Goal: Information Seeking & Learning: Check status

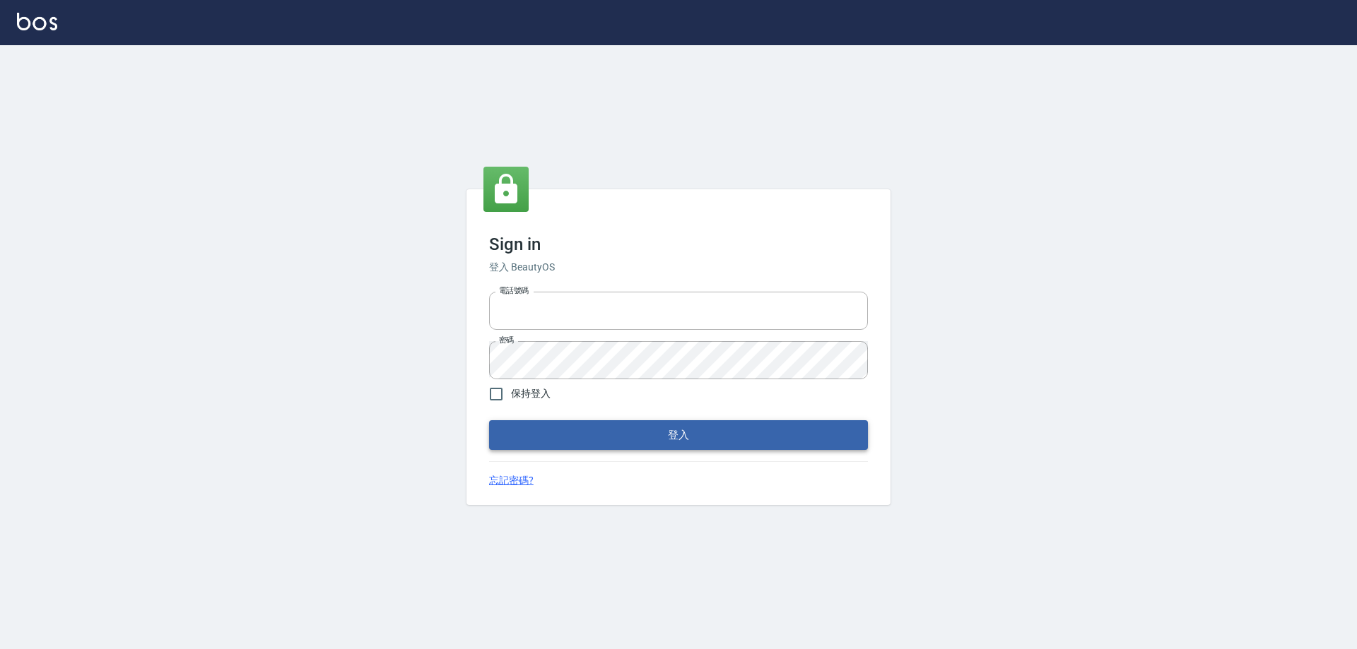
type input "0910673267"
click at [643, 435] on button "登入" at bounding box center [678, 435] width 379 height 30
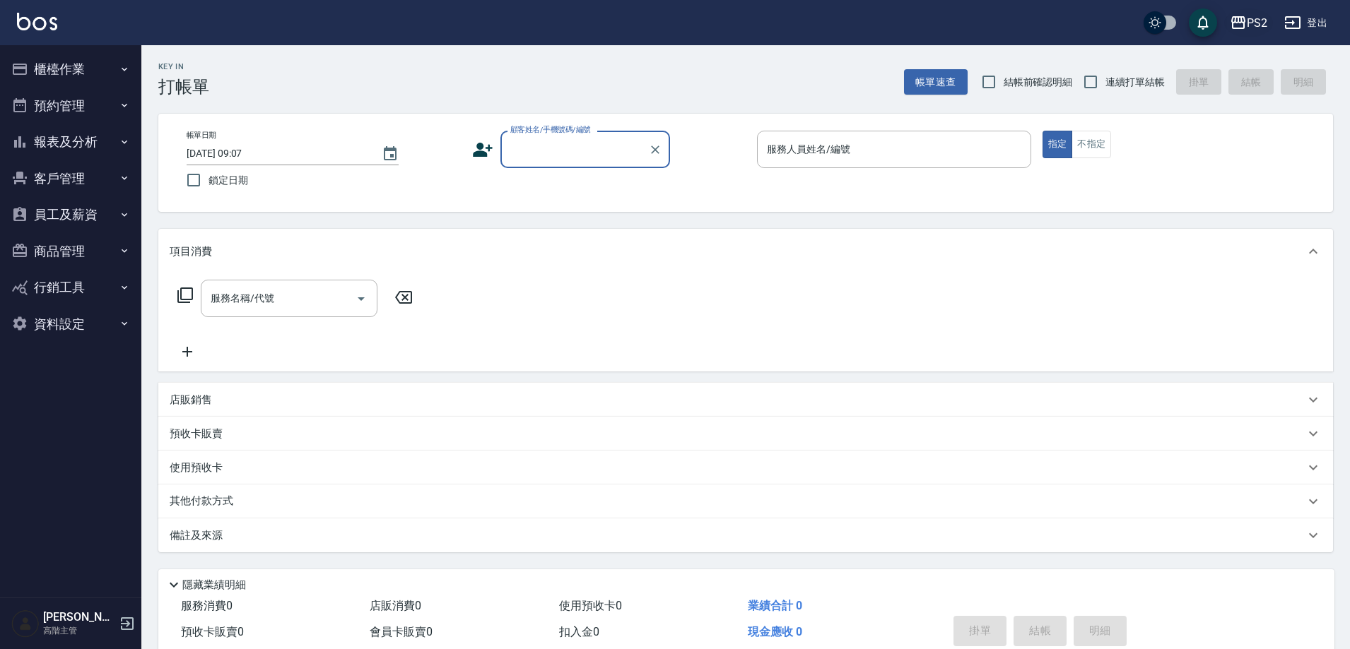
click at [1247, 23] on div "PS2" at bounding box center [1256, 23] width 20 height 18
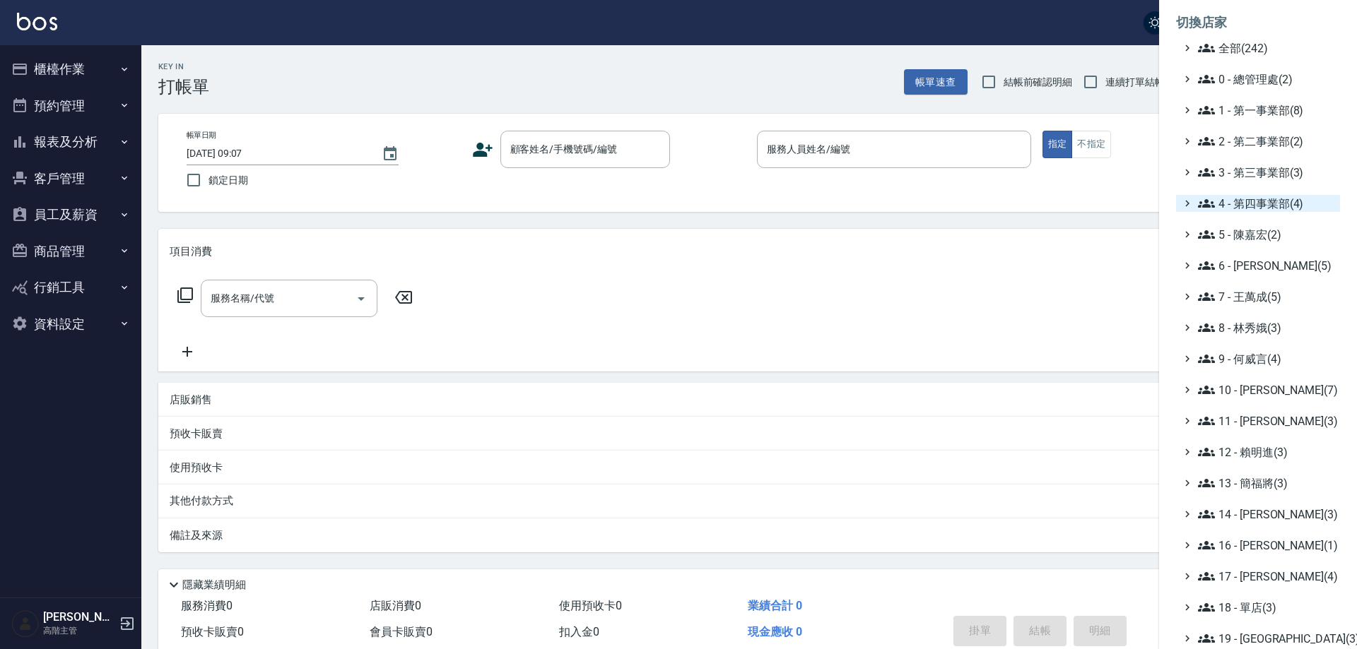
click at [1254, 207] on span "4 - 第四事業部(4)" at bounding box center [1266, 203] width 136 height 17
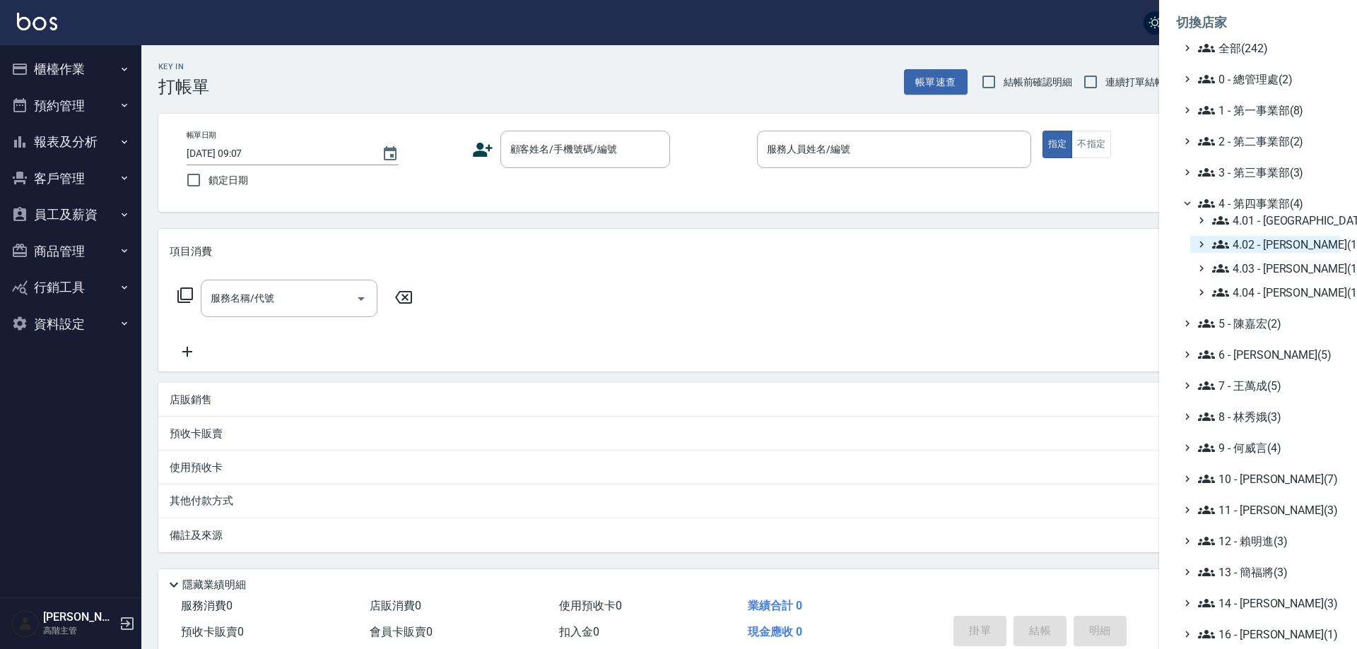
click at [1275, 242] on span "4.02 - [PERSON_NAME](1)" at bounding box center [1273, 244] width 122 height 17
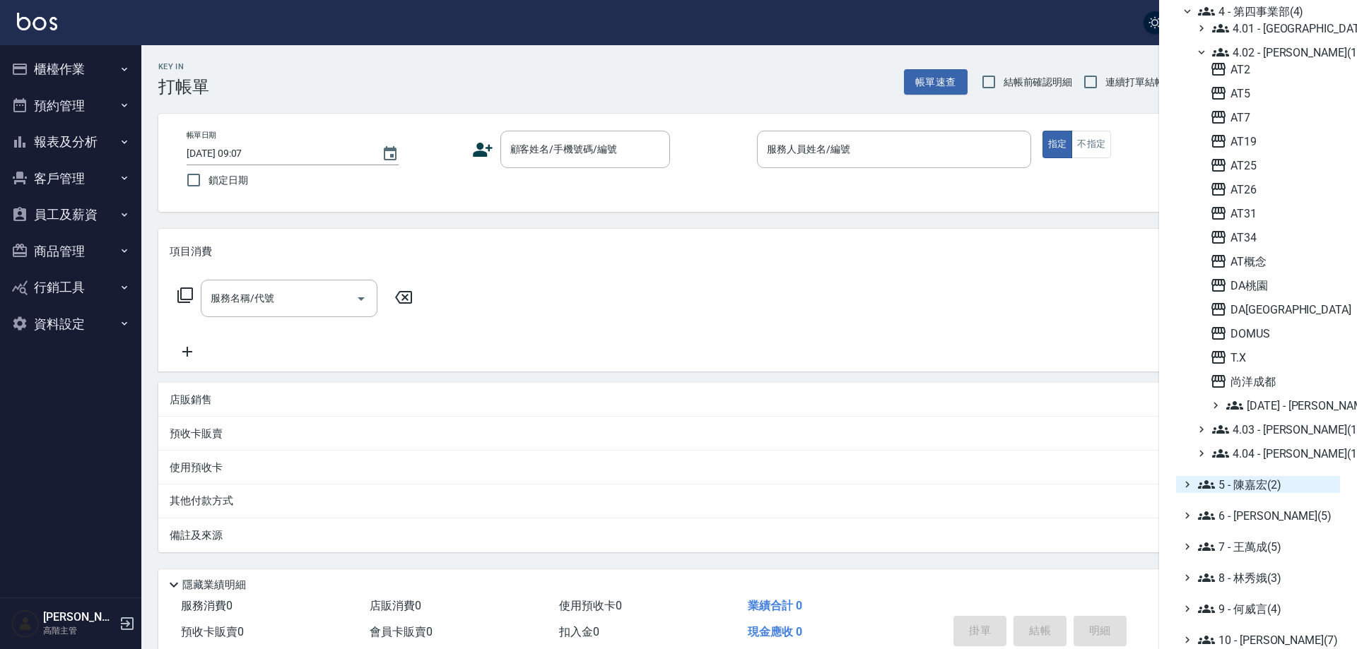
scroll to position [212, 0]
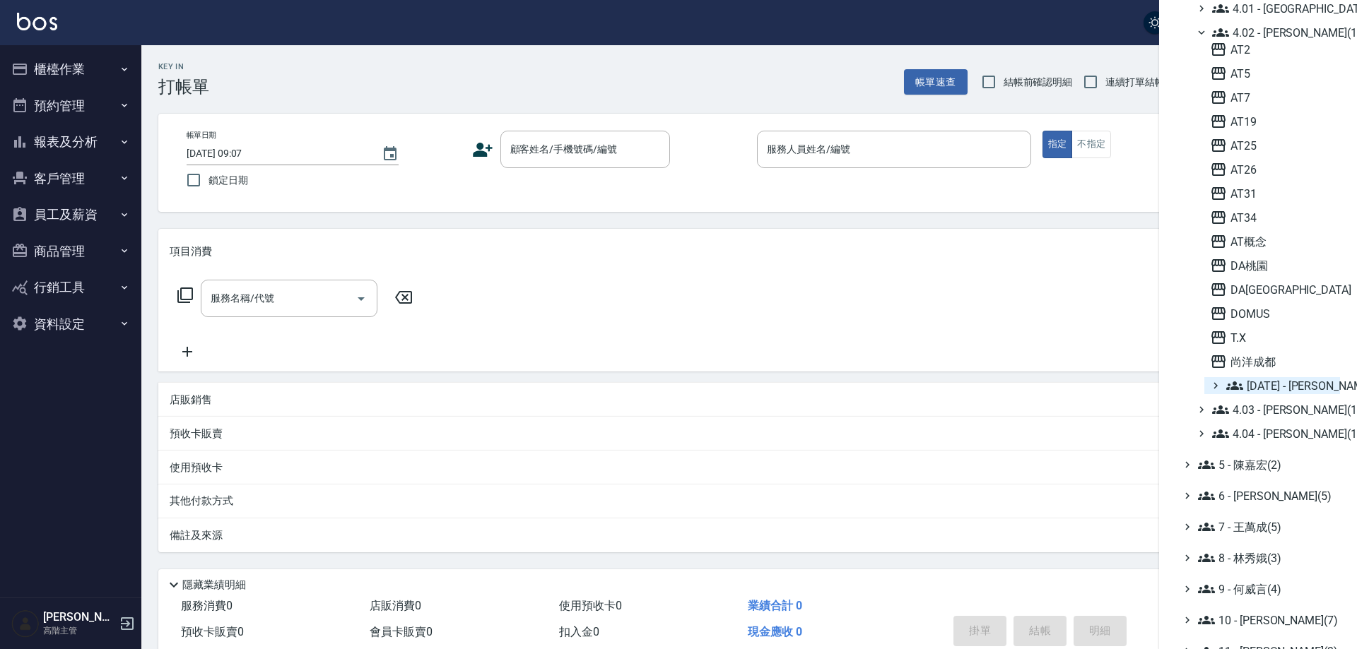
click at [1218, 389] on icon at bounding box center [1215, 385] width 13 height 13
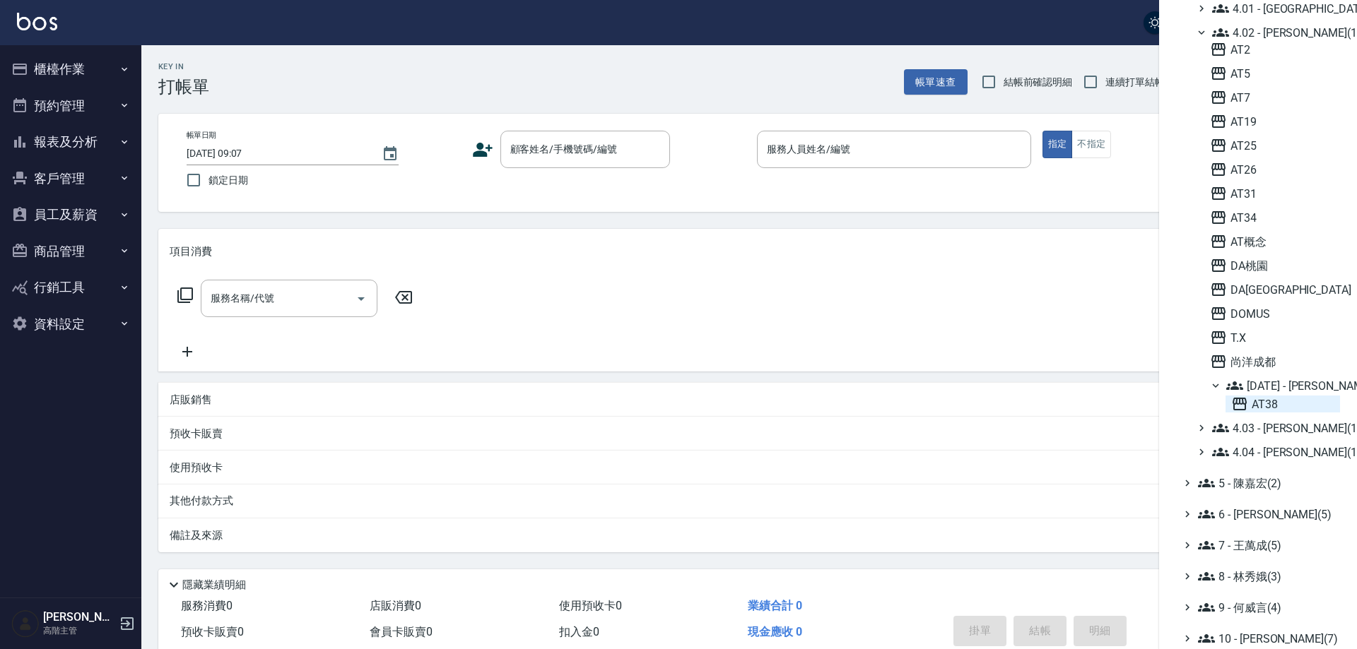
click at [1242, 401] on icon at bounding box center [1239, 404] width 14 height 13
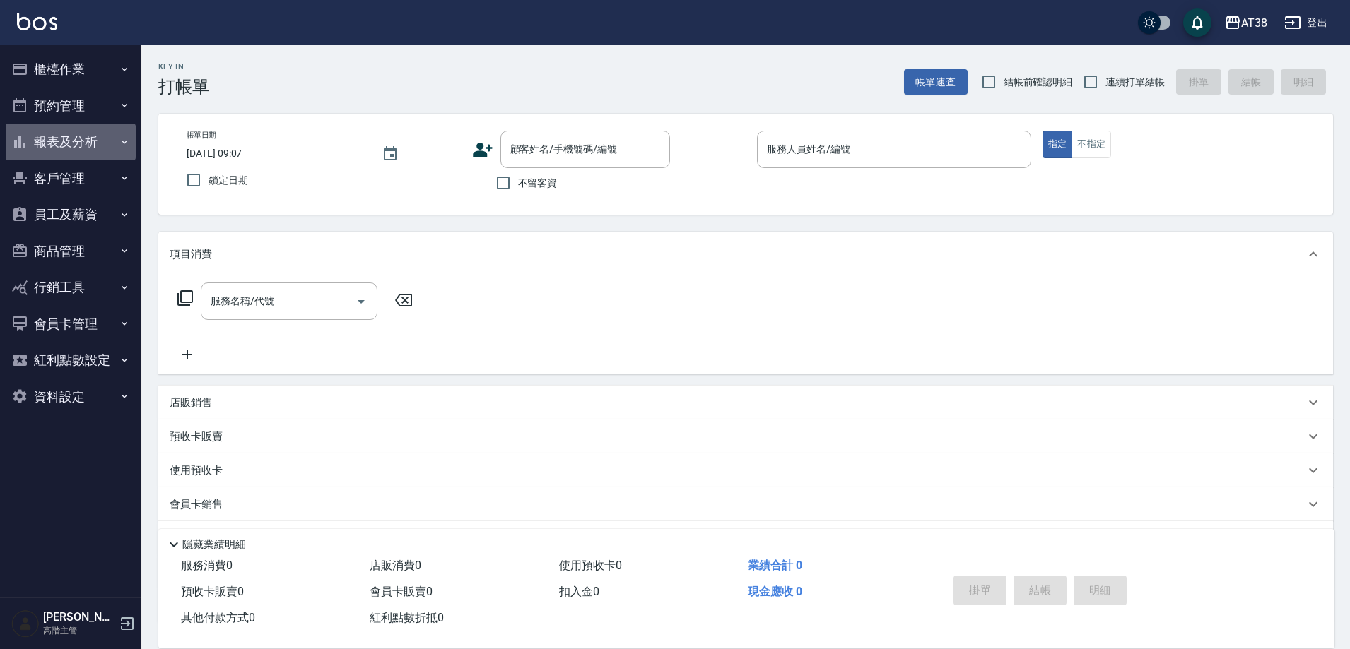
click at [49, 133] on button "報表及分析" at bounding box center [71, 142] width 130 height 37
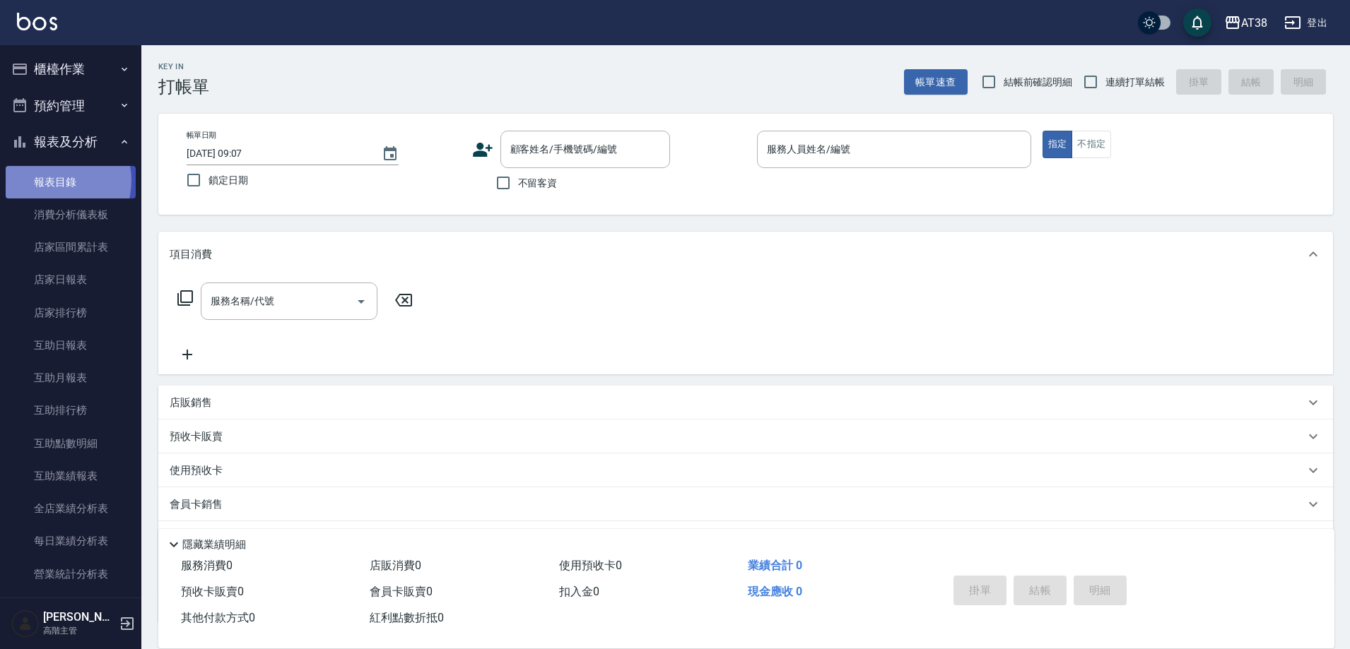
click at [59, 180] on link "報表目錄" at bounding box center [71, 182] width 130 height 33
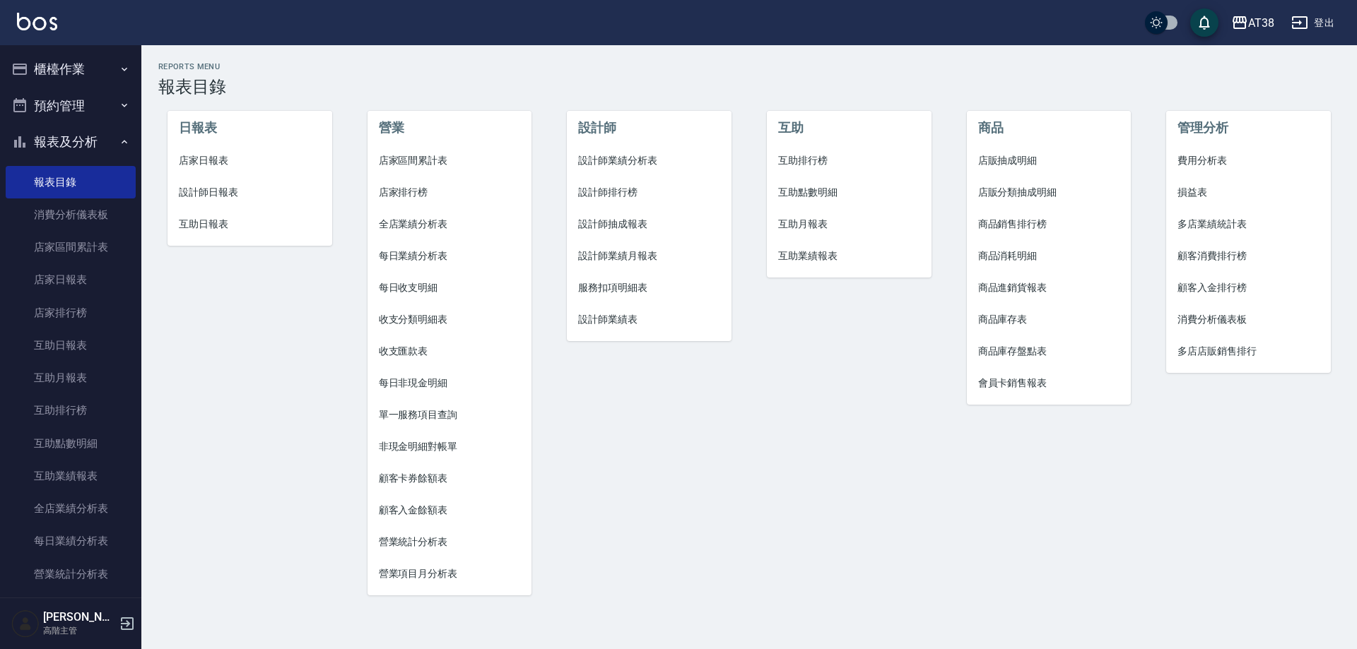
click at [594, 264] on li "設計師業績月報表" at bounding box center [649, 256] width 165 height 32
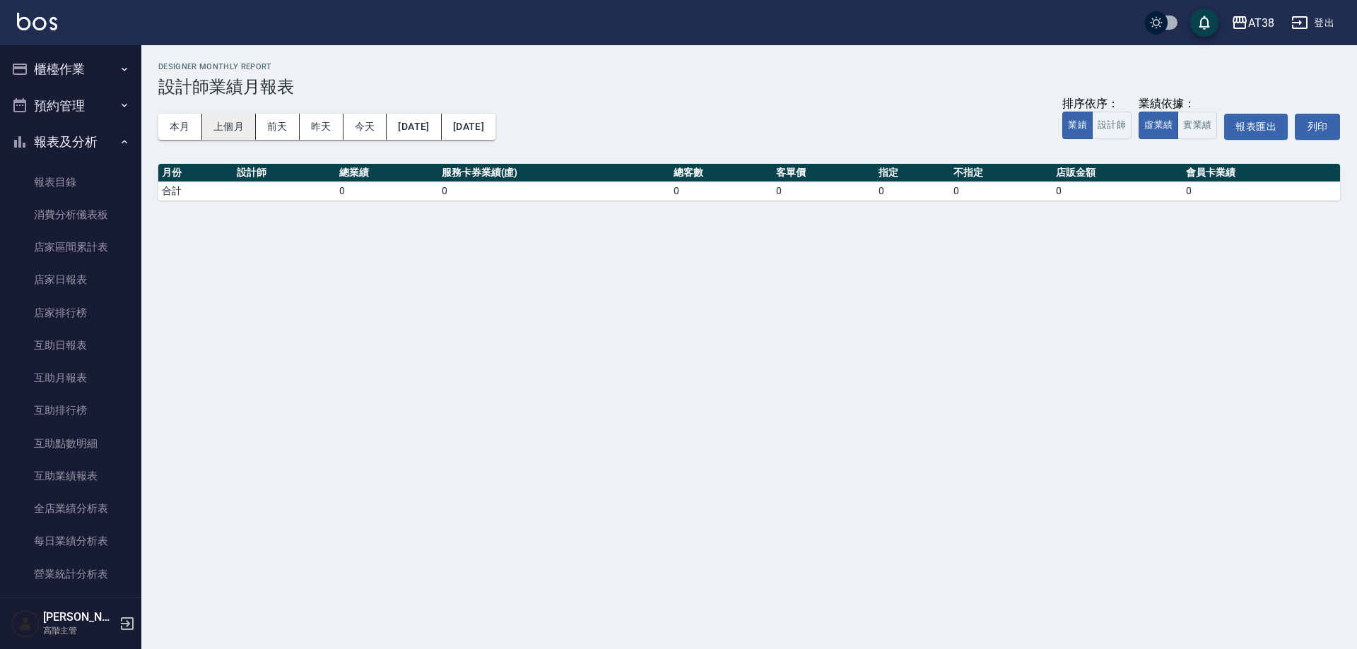
click at [234, 128] on button "上個月" at bounding box center [229, 127] width 54 height 26
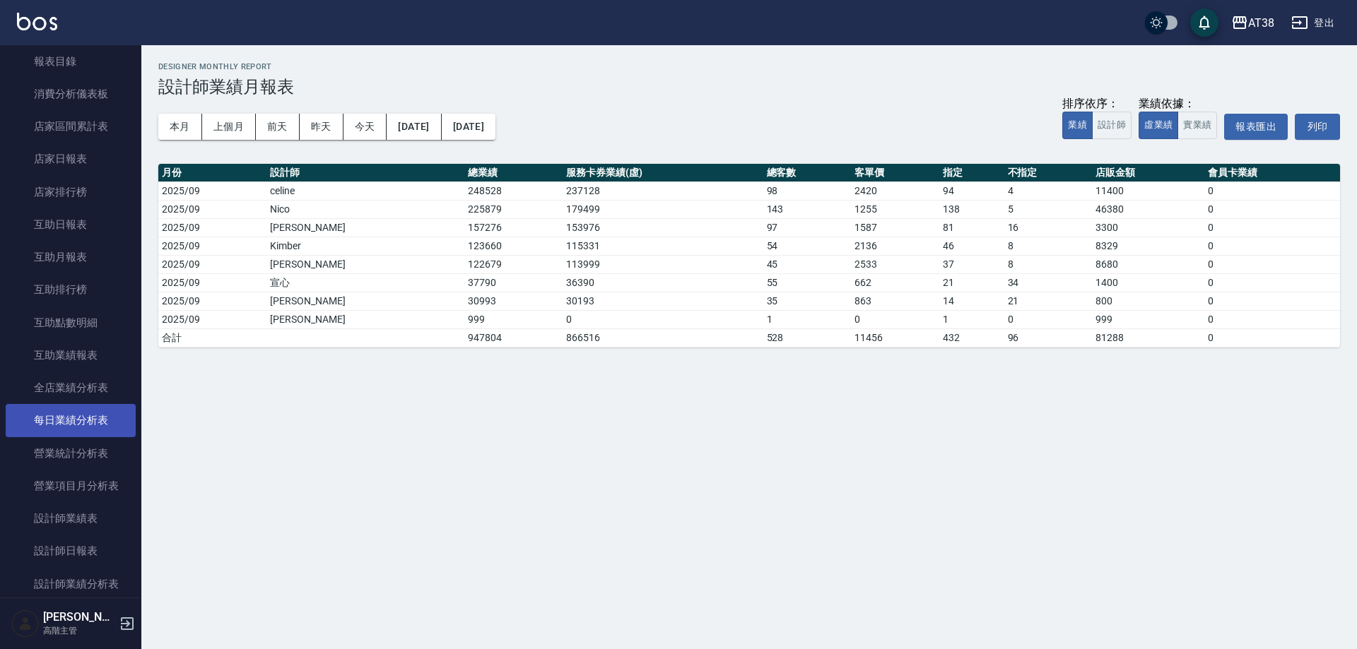
scroll to position [141, 0]
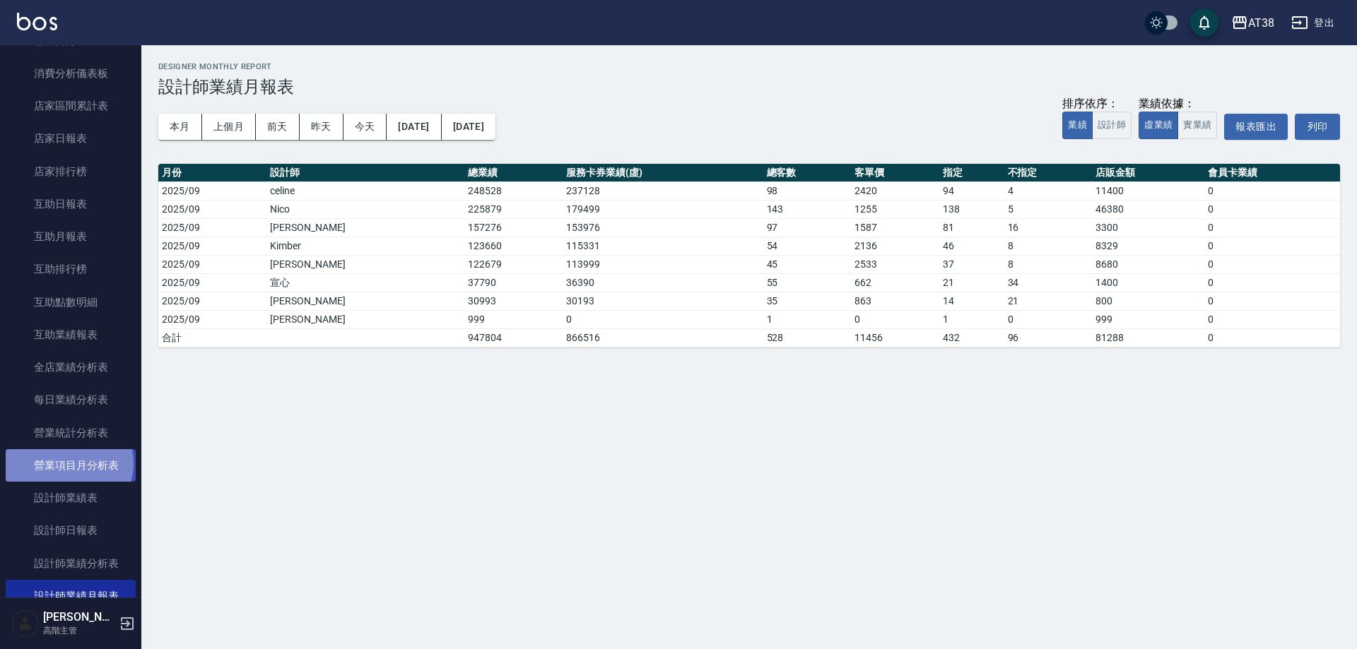
click at [68, 464] on link "營業項目月分析表" at bounding box center [71, 465] width 130 height 33
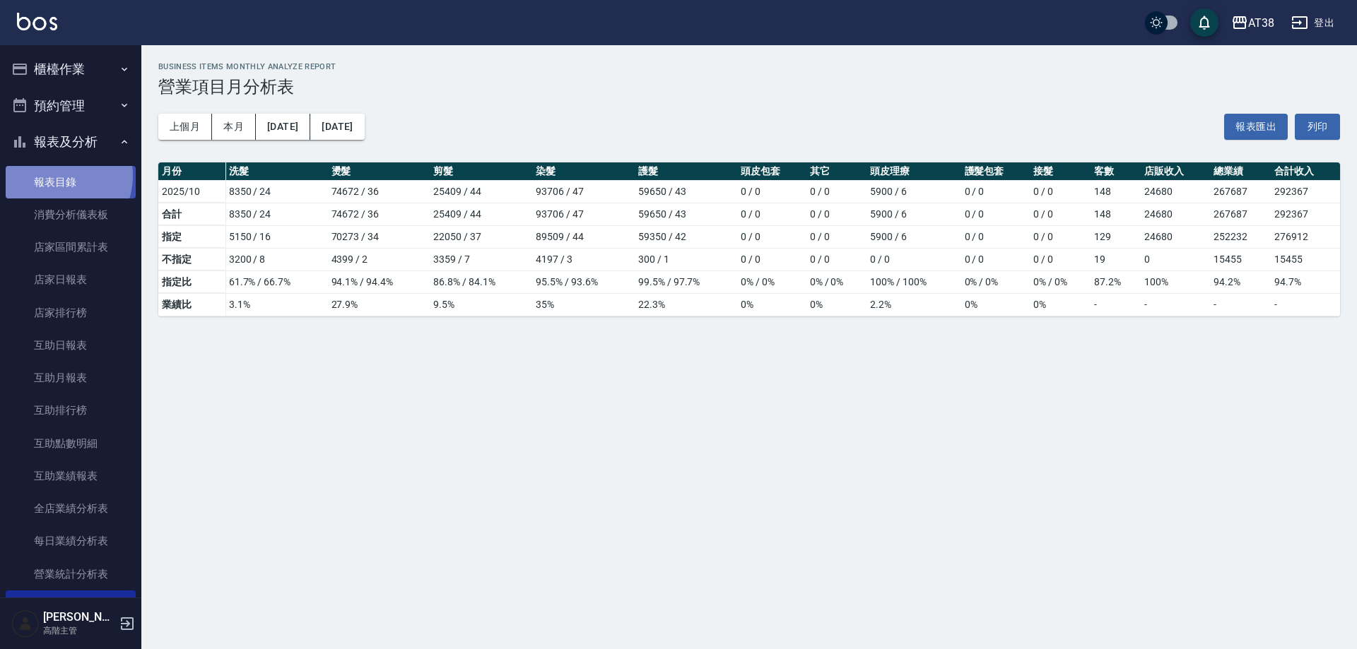
click at [55, 175] on link "報表目錄" at bounding box center [71, 182] width 130 height 33
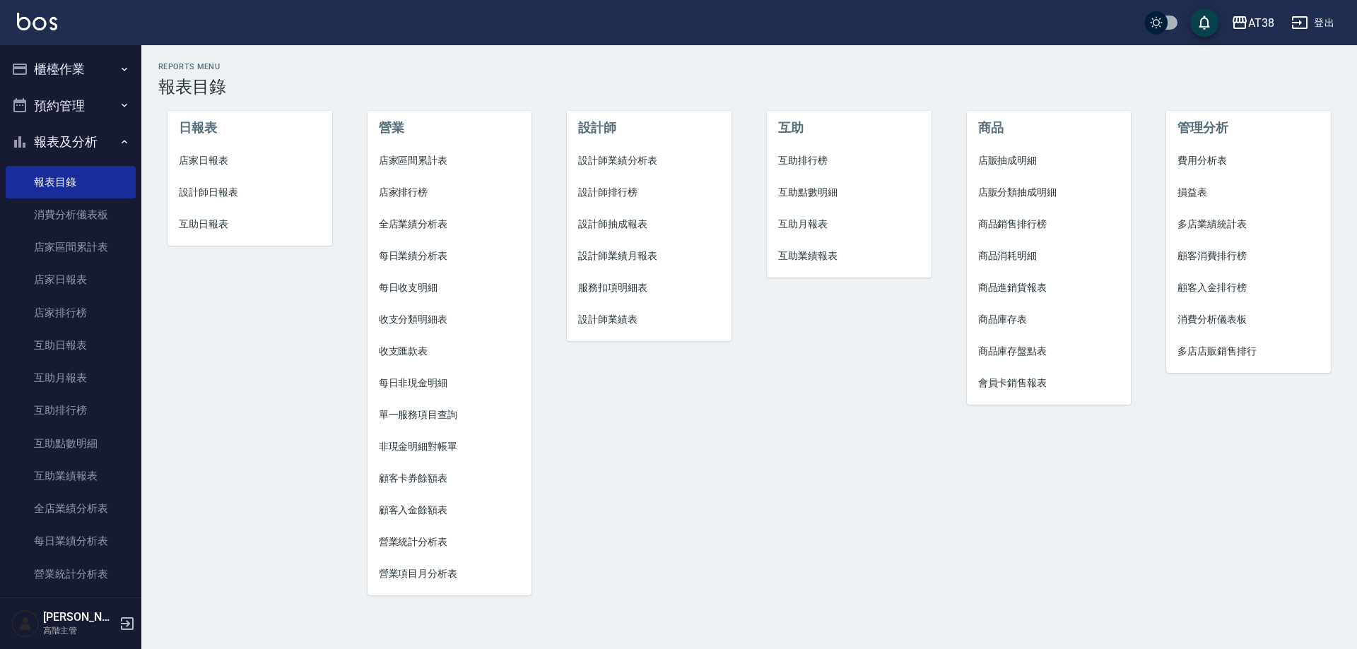
click at [625, 261] on span "設計師業績月報表" at bounding box center [649, 256] width 142 height 15
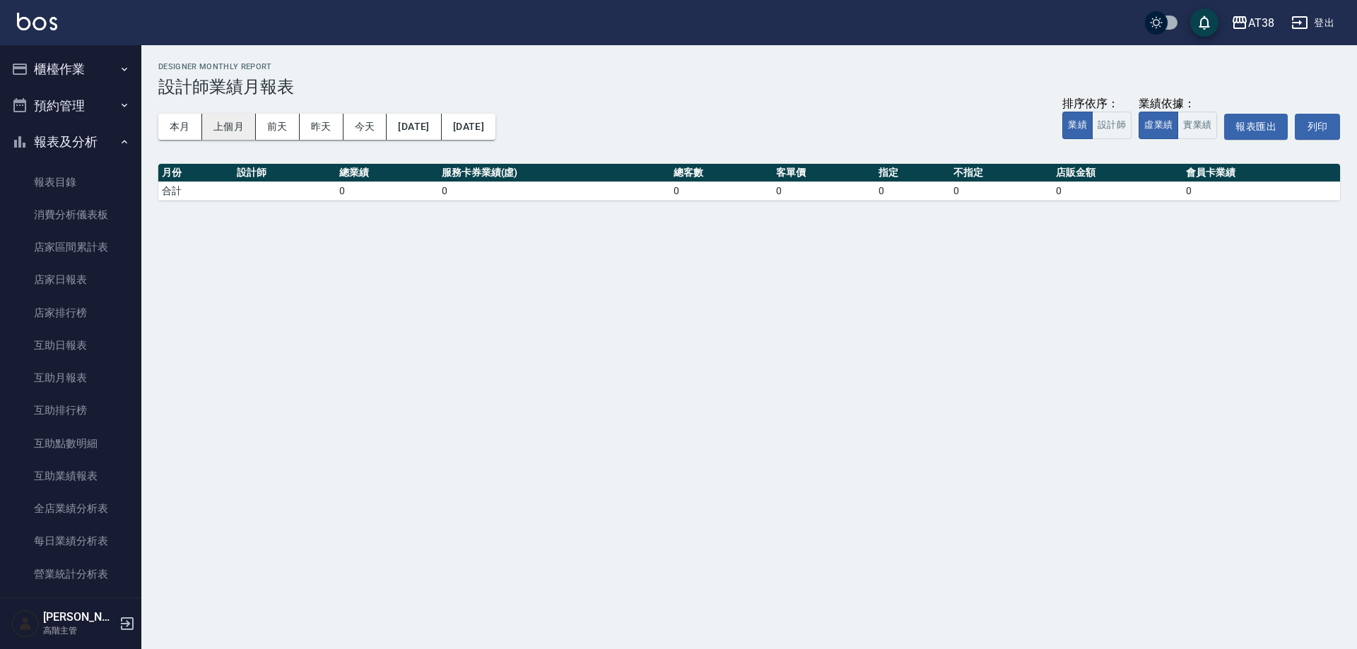
click at [232, 132] on button "上個月" at bounding box center [229, 127] width 54 height 26
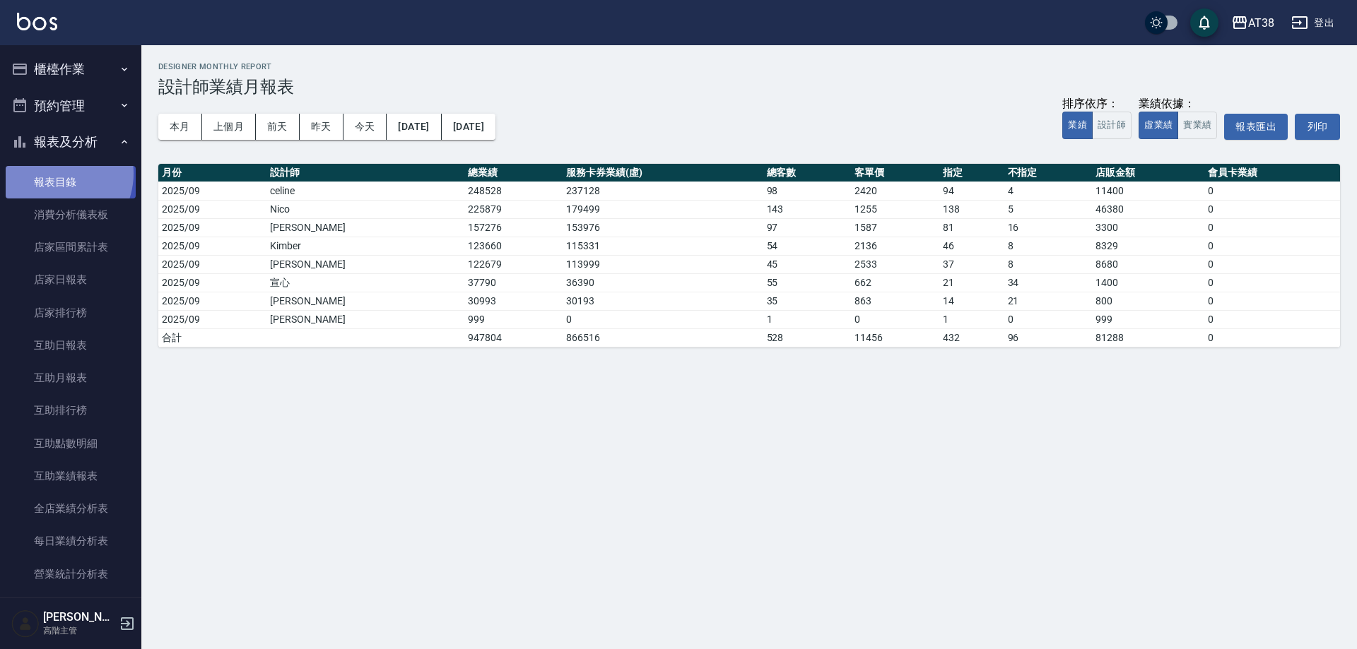
click at [52, 173] on link "報表目錄" at bounding box center [71, 182] width 130 height 33
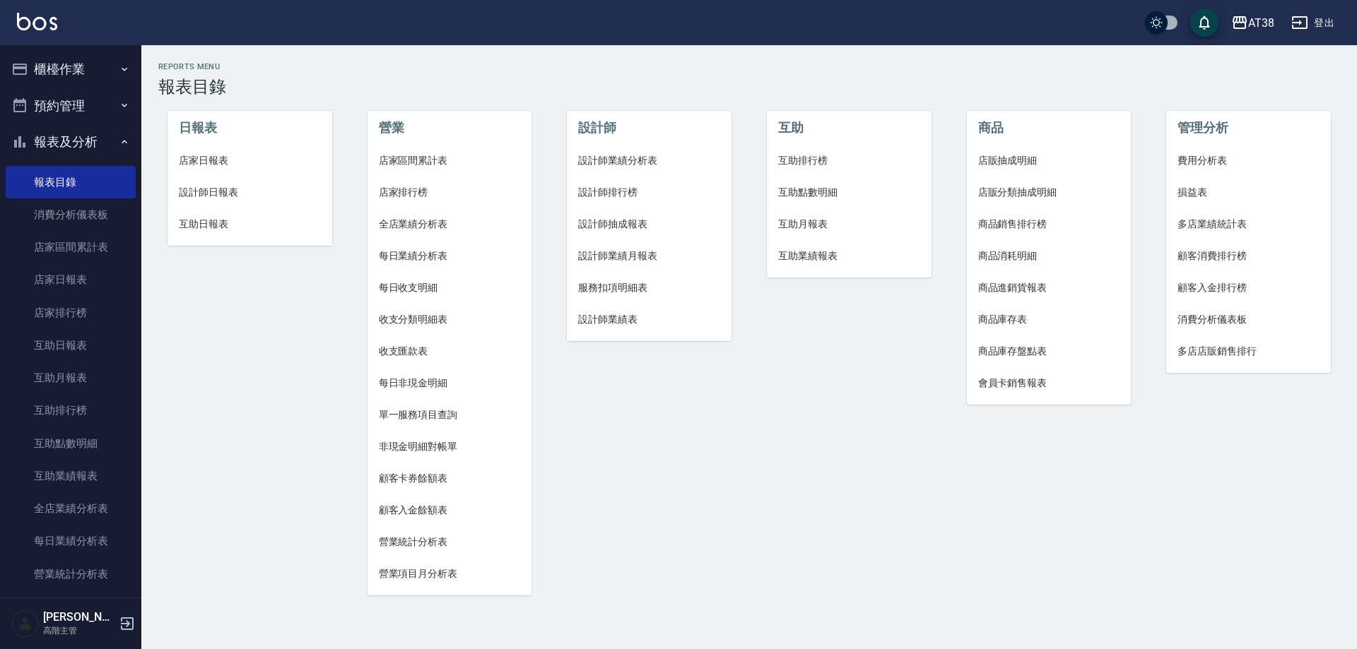
click at [209, 185] on span "設計師日報表" at bounding box center [250, 192] width 142 height 15
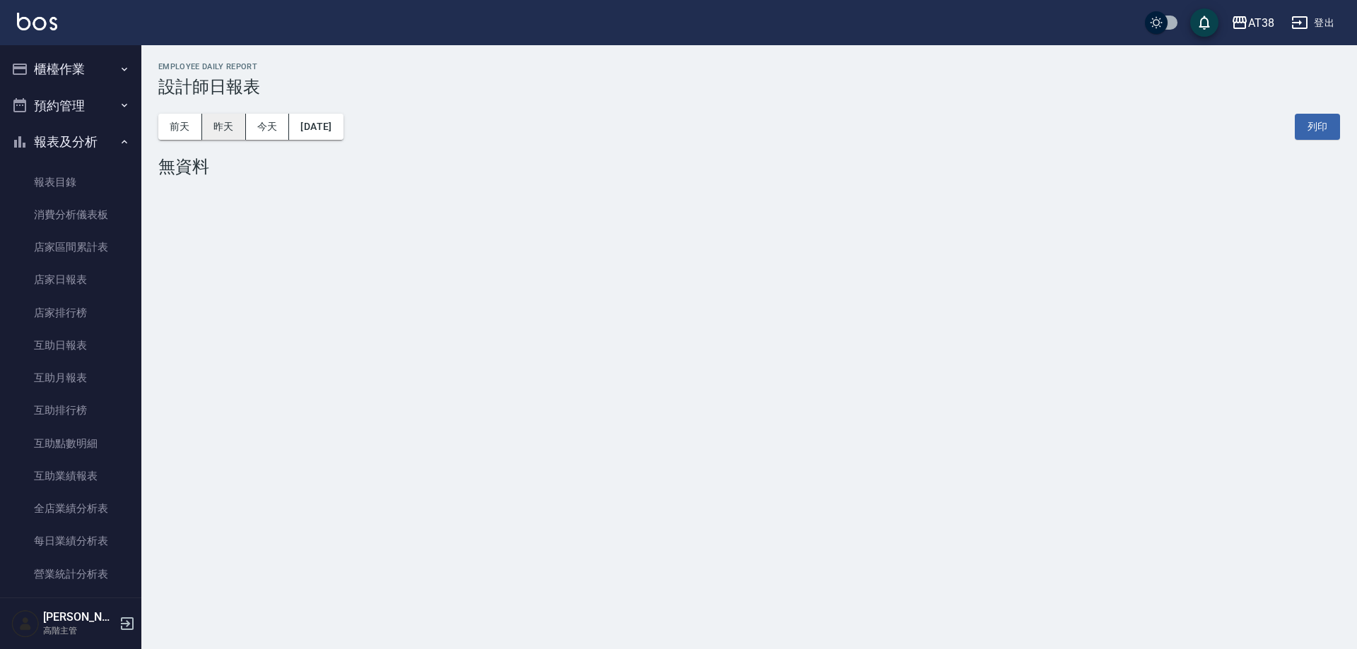
click at [213, 122] on button "昨天" at bounding box center [224, 127] width 44 height 26
